Goal: Obtain resource: Download file/media

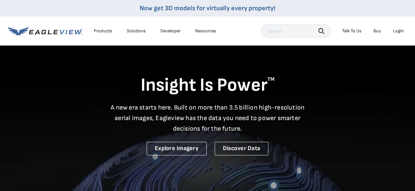
click at [397, 32] on div "Login" at bounding box center [398, 31] width 11 height 6
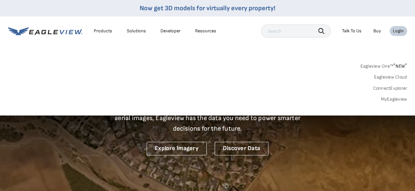
click at [389, 98] on link "MyEagleview" at bounding box center [394, 99] width 26 height 6
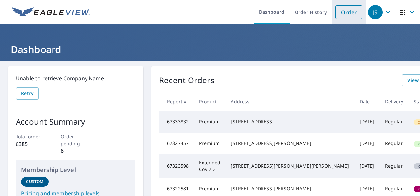
click at [340, 14] on link "Order" at bounding box center [349, 12] width 27 height 14
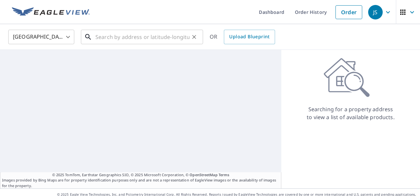
click at [129, 41] on input "text" at bounding box center [142, 37] width 94 height 19
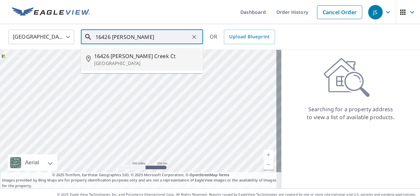
click at [122, 59] on span "16426 [PERSON_NAME] Creek Ct" at bounding box center [146, 56] width 104 height 8
type input "[STREET_ADDRESS][PERSON_NAME]"
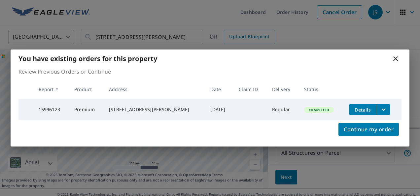
click at [382, 109] on icon "filesDropdownBtn-15996123" at bounding box center [384, 110] width 4 height 2
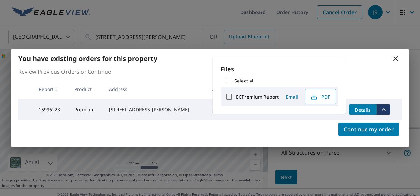
click at [229, 97] on input "ECPremium Report" at bounding box center [229, 97] width 14 height 14
checkbox input "true"
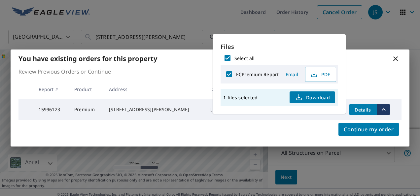
click at [289, 76] on span "Email" at bounding box center [292, 74] width 16 height 6
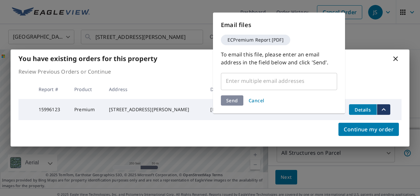
click at [258, 89] on div "​" at bounding box center [279, 81] width 116 height 19
click at [257, 84] on input "text" at bounding box center [274, 81] width 100 height 13
click at [253, 100] on span "Cancel" at bounding box center [257, 100] width 16 height 6
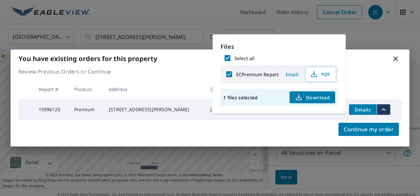
click at [386, 77] on div "Review Previous Orders or Continue Report # Product Address Date Claim ID Deliv…" at bounding box center [210, 94] width 399 height 53
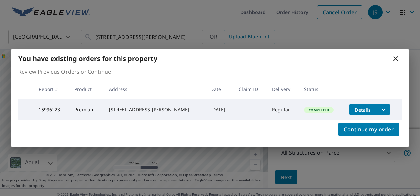
click at [361, 109] on span "Details" at bounding box center [363, 110] width 20 height 6
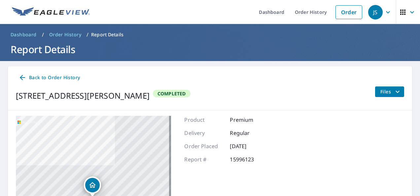
scroll to position [47, 0]
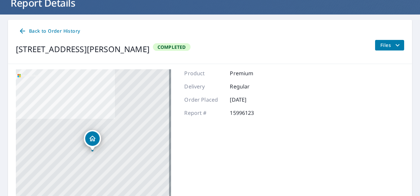
click at [394, 47] on icon "filesDropdownBtn-15996123" at bounding box center [398, 45] width 8 height 8
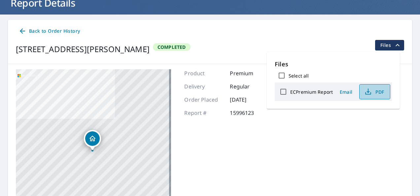
click at [377, 90] on span "PDF" at bounding box center [374, 92] width 21 height 8
